Goal: Task Accomplishment & Management: Manage account settings

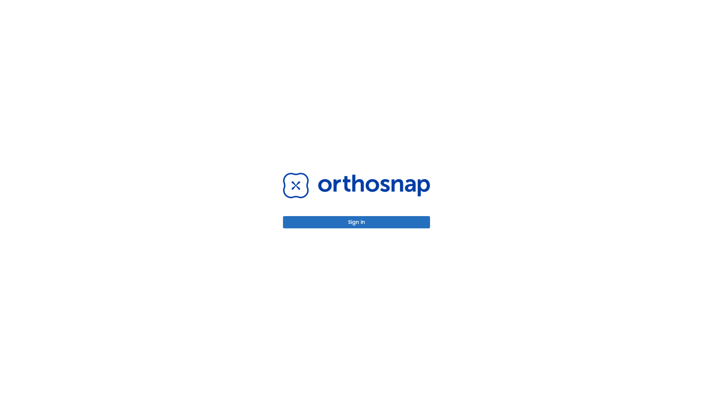
click at [357, 222] on button "Sign in" at bounding box center [356, 222] width 147 height 12
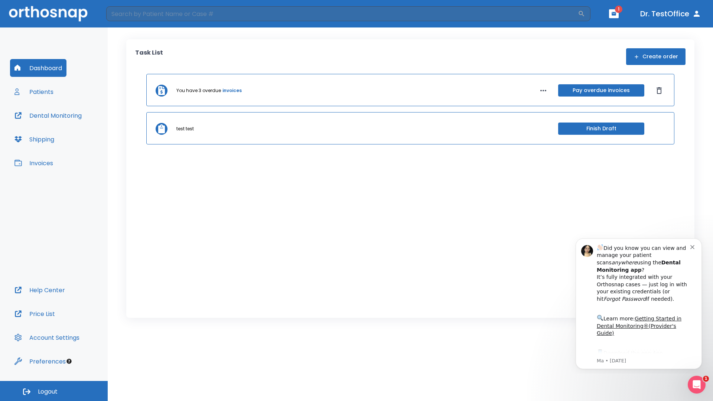
click at [54, 391] on span "Logout" at bounding box center [48, 392] width 20 height 8
